Goal: Transaction & Acquisition: Purchase product/service

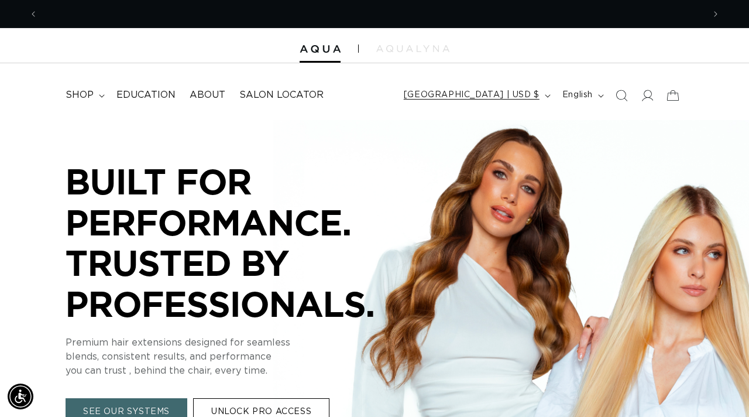
scroll to position [0, 656]
click at [641, 101] on icon at bounding box center [647, 95] width 12 height 12
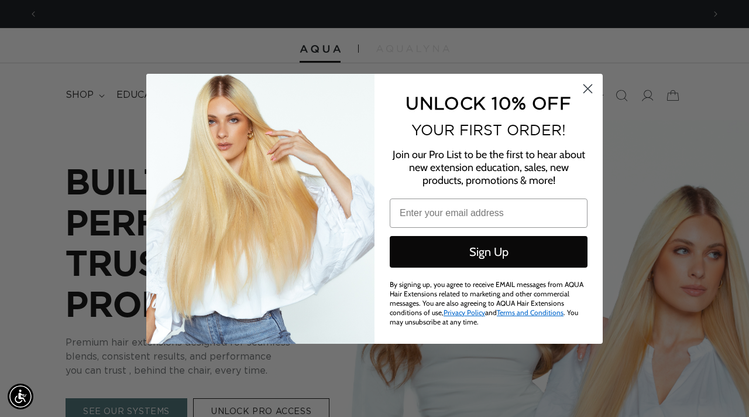
scroll to position [0, 1312]
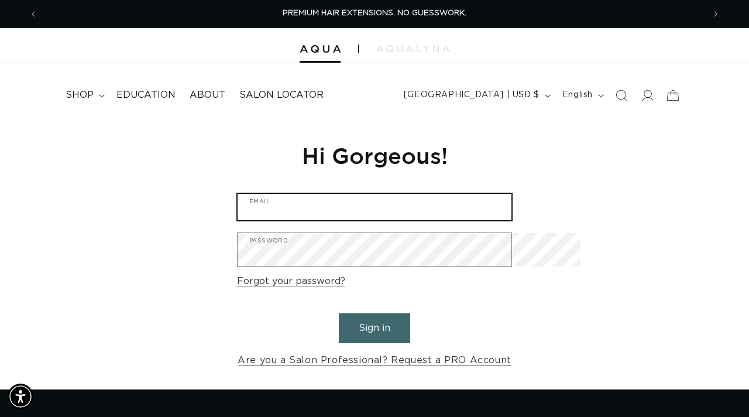
type input "beckyncompany@yahoo.com"
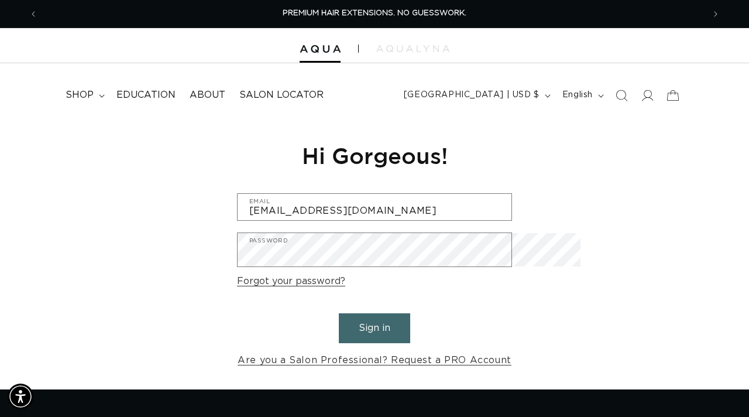
click at [371, 343] on button "Sign in" at bounding box center [374, 328] width 71 height 30
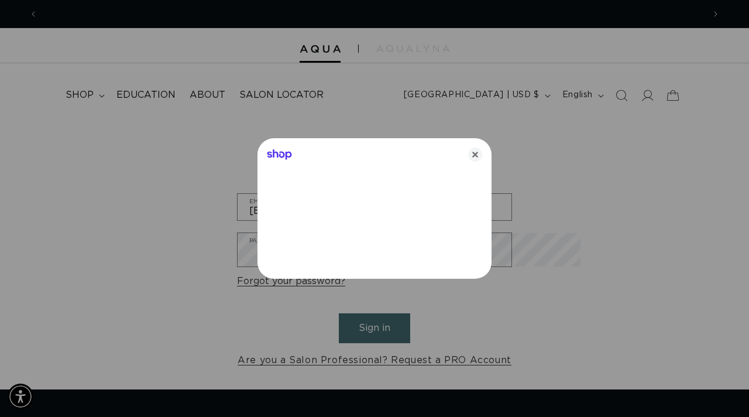
scroll to position [0, 656]
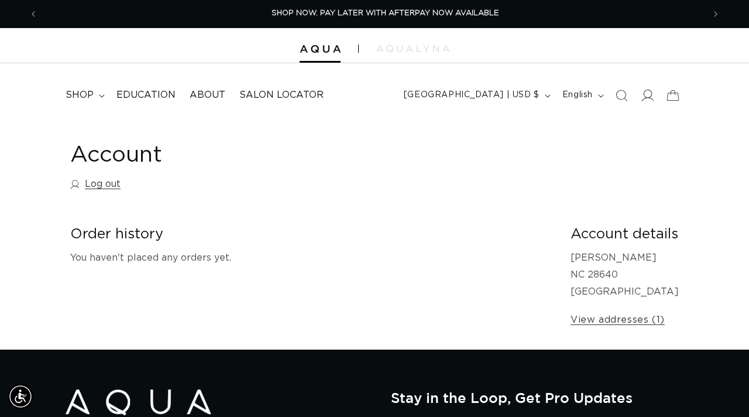
scroll to position [0, 1312]
click at [641, 101] on icon at bounding box center [647, 95] width 12 height 12
click at [643, 101] on icon at bounding box center [647, 95] width 12 height 12
click at [94, 101] on span "shop" at bounding box center [80, 95] width 28 height 12
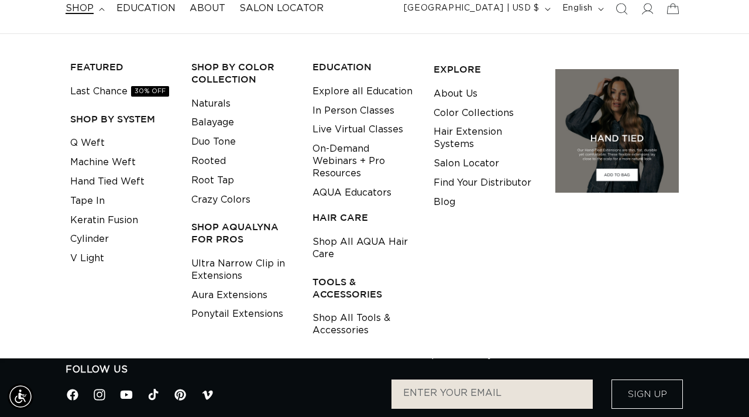
scroll to position [0, 0]
click at [97, 268] on link "V Light" at bounding box center [87, 258] width 34 height 19
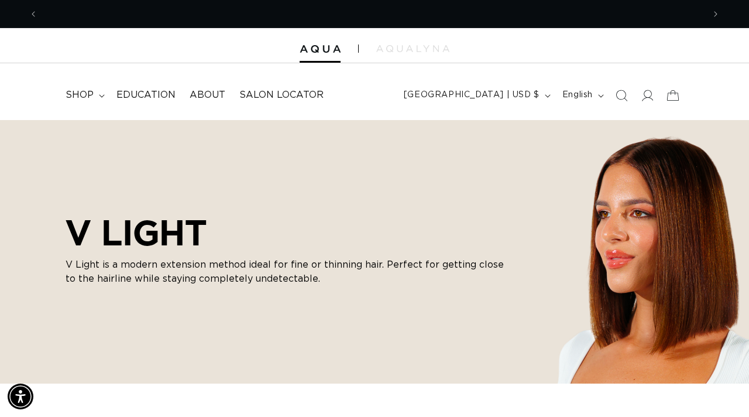
scroll to position [0, 656]
